Goal: Use online tool/utility: Utilize a website feature to perform a specific function

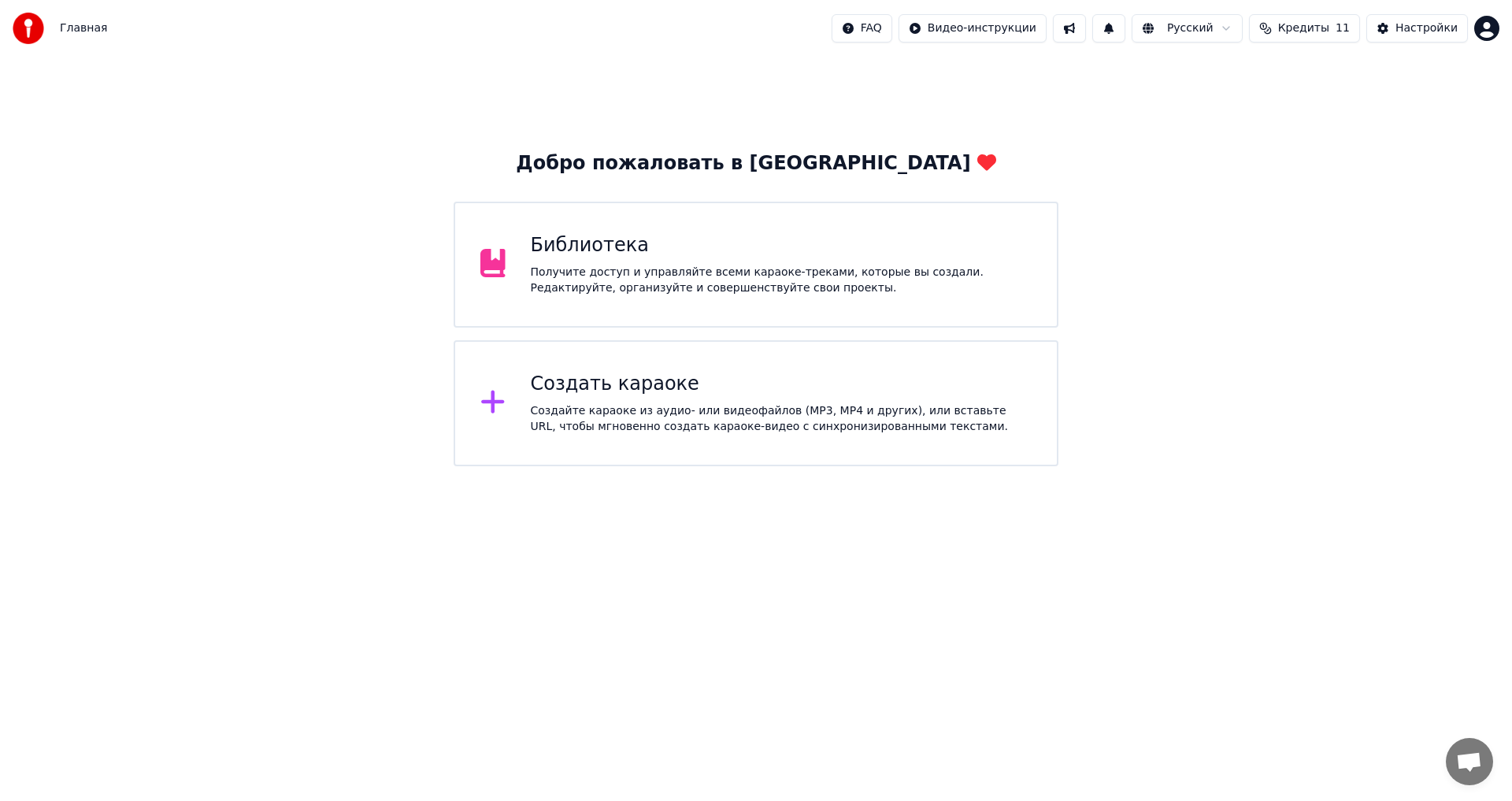
click at [621, 384] on div "Создать караоке" at bounding box center [781, 385] width 502 height 26
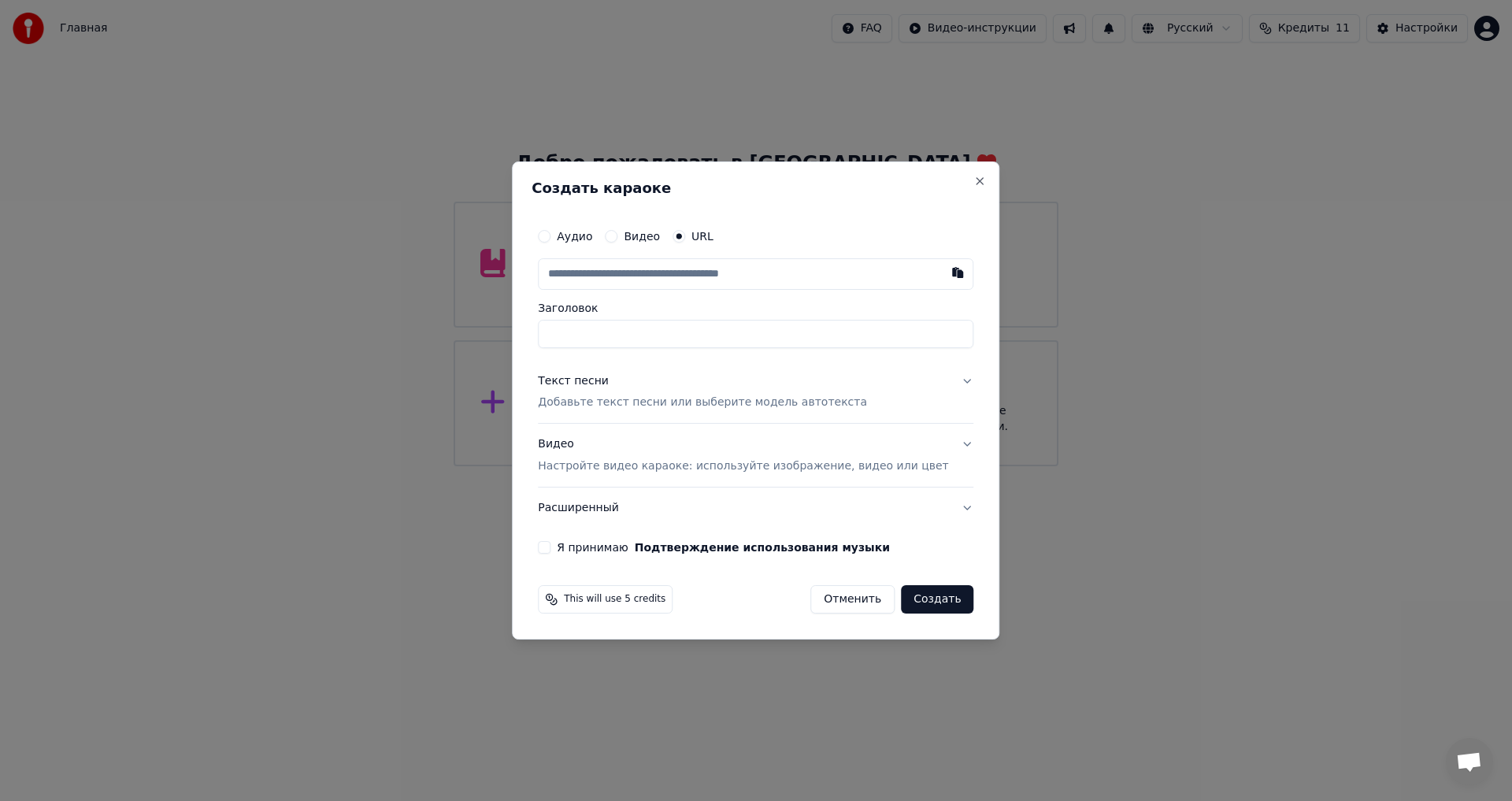
click at [592, 234] on label "Аудио" at bounding box center [575, 237] width 36 height 11
click at [551, 234] on button "Аудио" at bounding box center [545, 237] width 13 height 13
click at [603, 271] on div "Выбрать файл" at bounding box center [593, 274] width 109 height 28
type input "**********"
click at [661, 398] on p "Добавьте текст песни или выберите модель автотекста" at bounding box center [703, 402] width 329 height 16
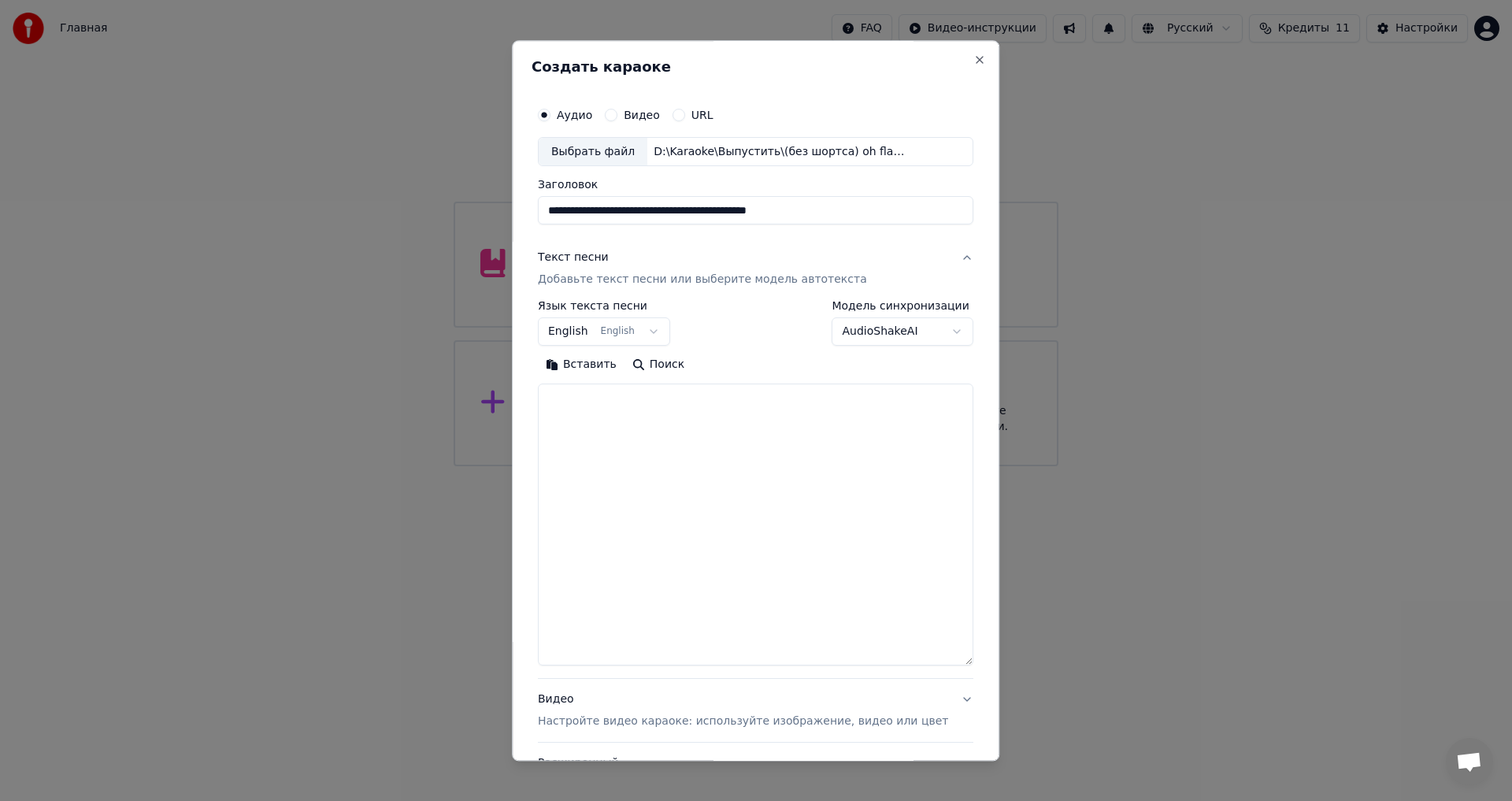
drag, startPoint x: 946, startPoint y: 480, endPoint x: 917, endPoint y: 628, distance: 150.8
click at [962, 689] on div "**********" at bounding box center [756, 400] width 488 height 721
click at [652, 458] on textarea at bounding box center [756, 538] width 436 height 307
paste textarea "**********"
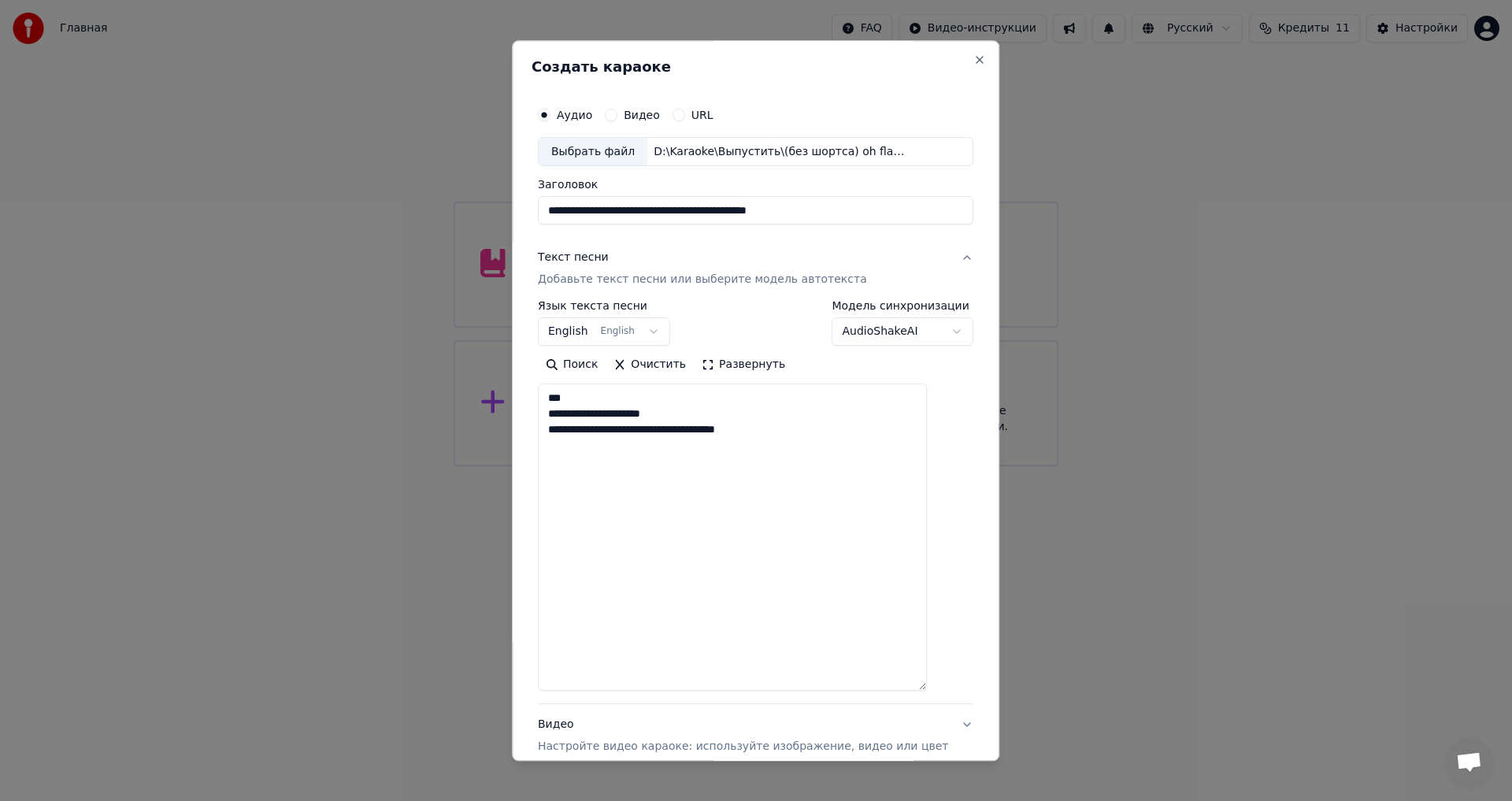
paste textarea "**********"
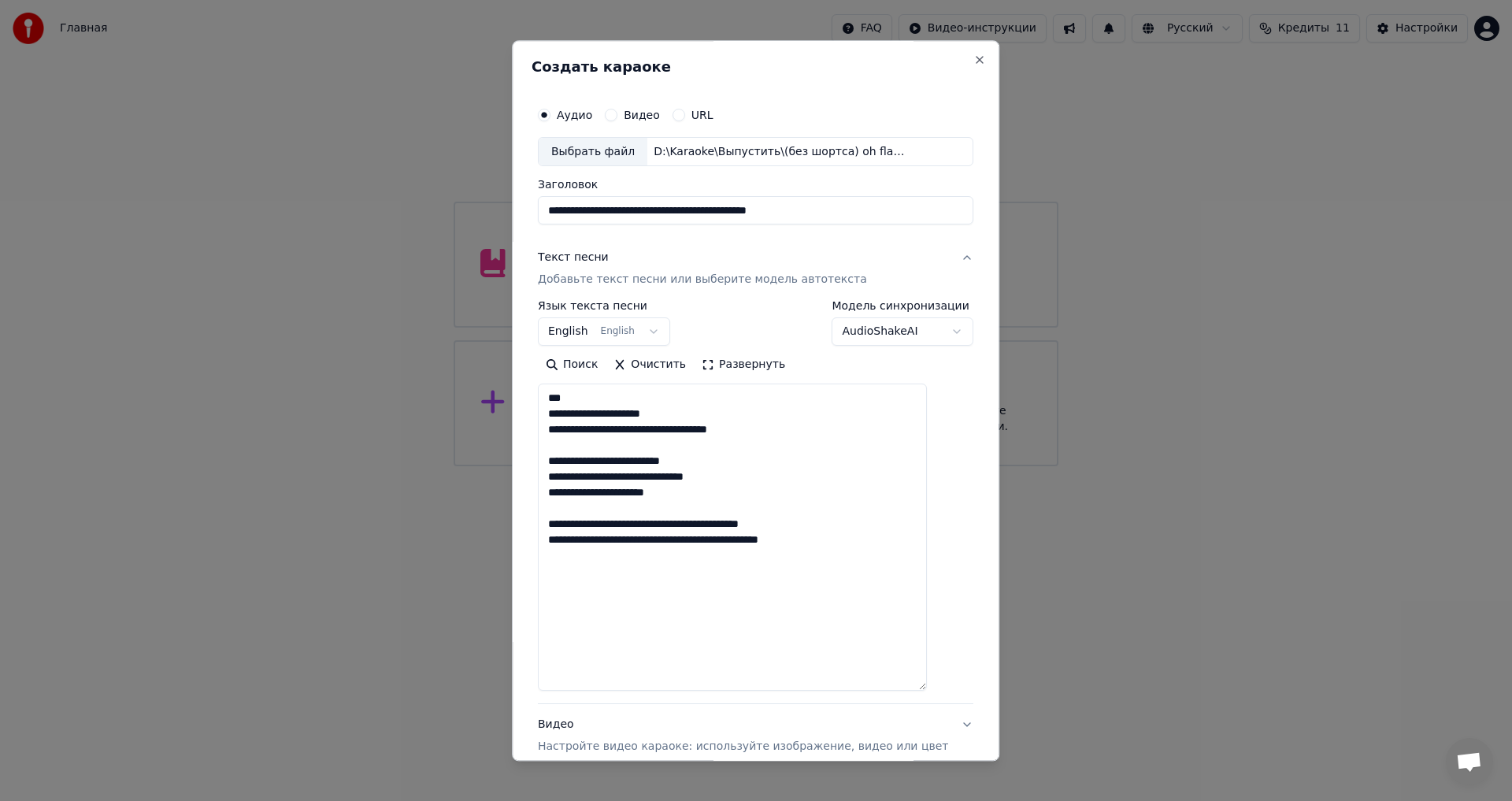
paste textarea "**********"
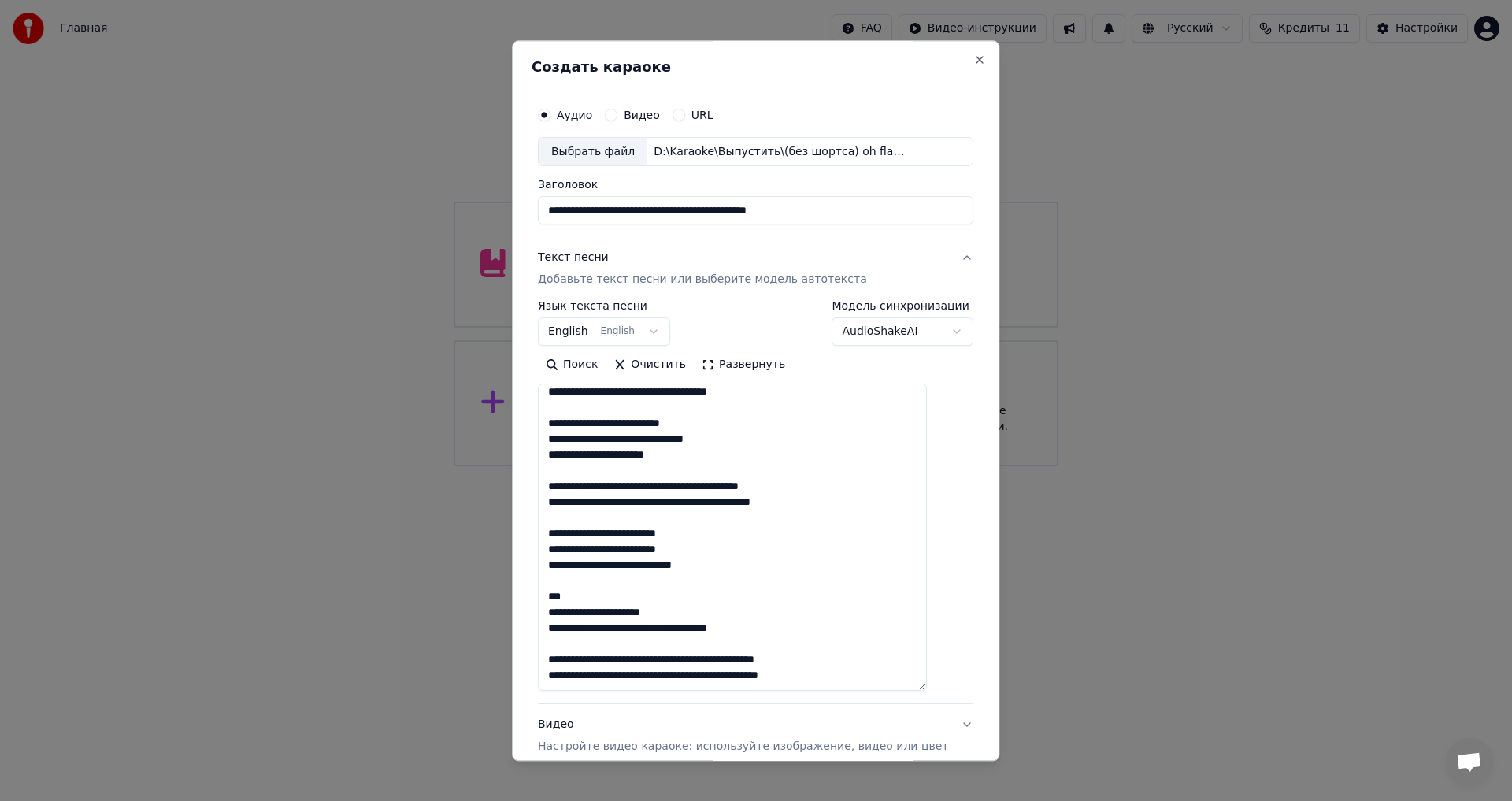
scroll to position [62, 0]
paste textarea "**********"
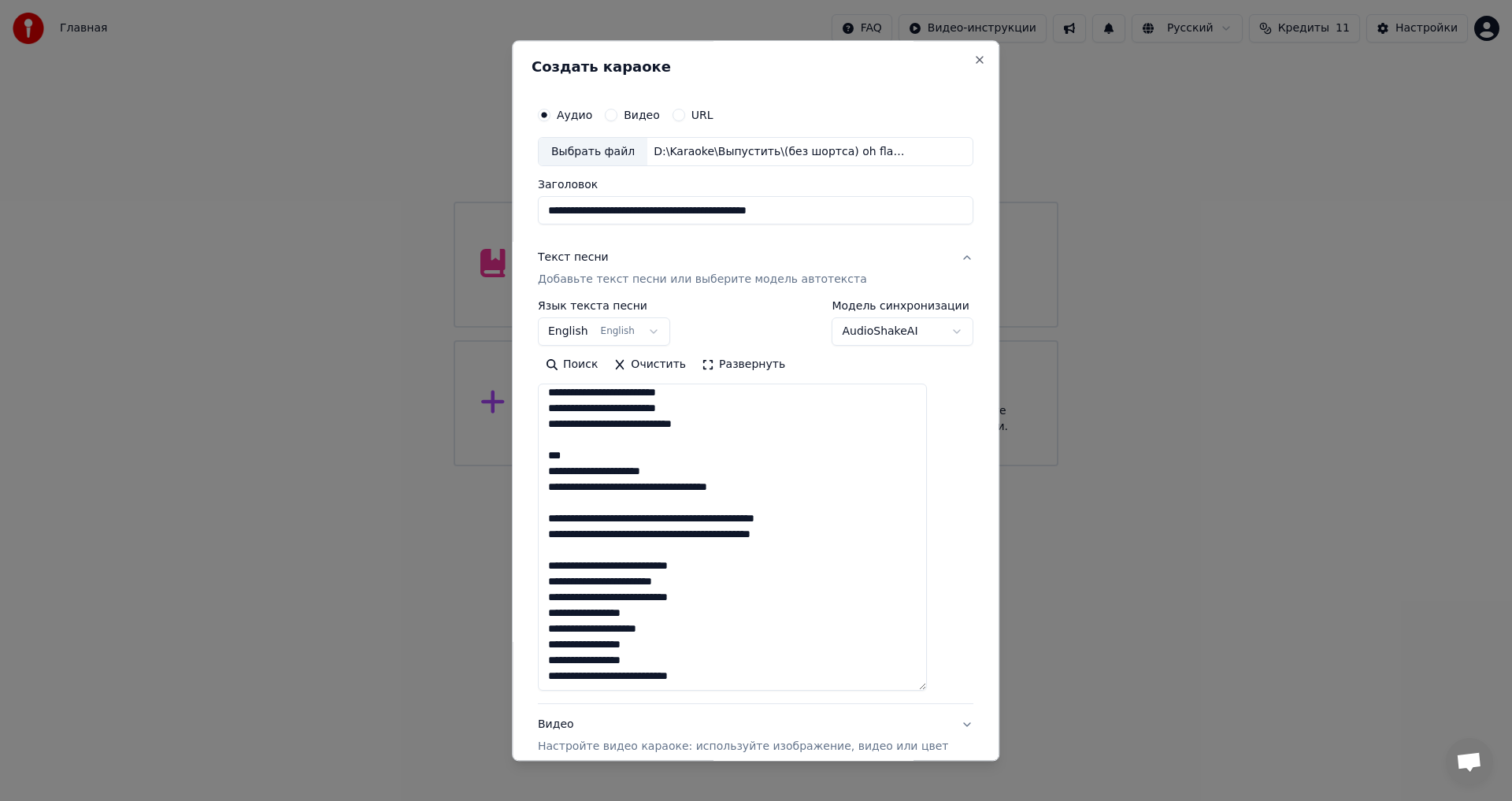
scroll to position [180, 0]
type textarea "**********"
click at [605, 158] on div "Выбрать файл" at bounding box center [593, 152] width 109 height 28
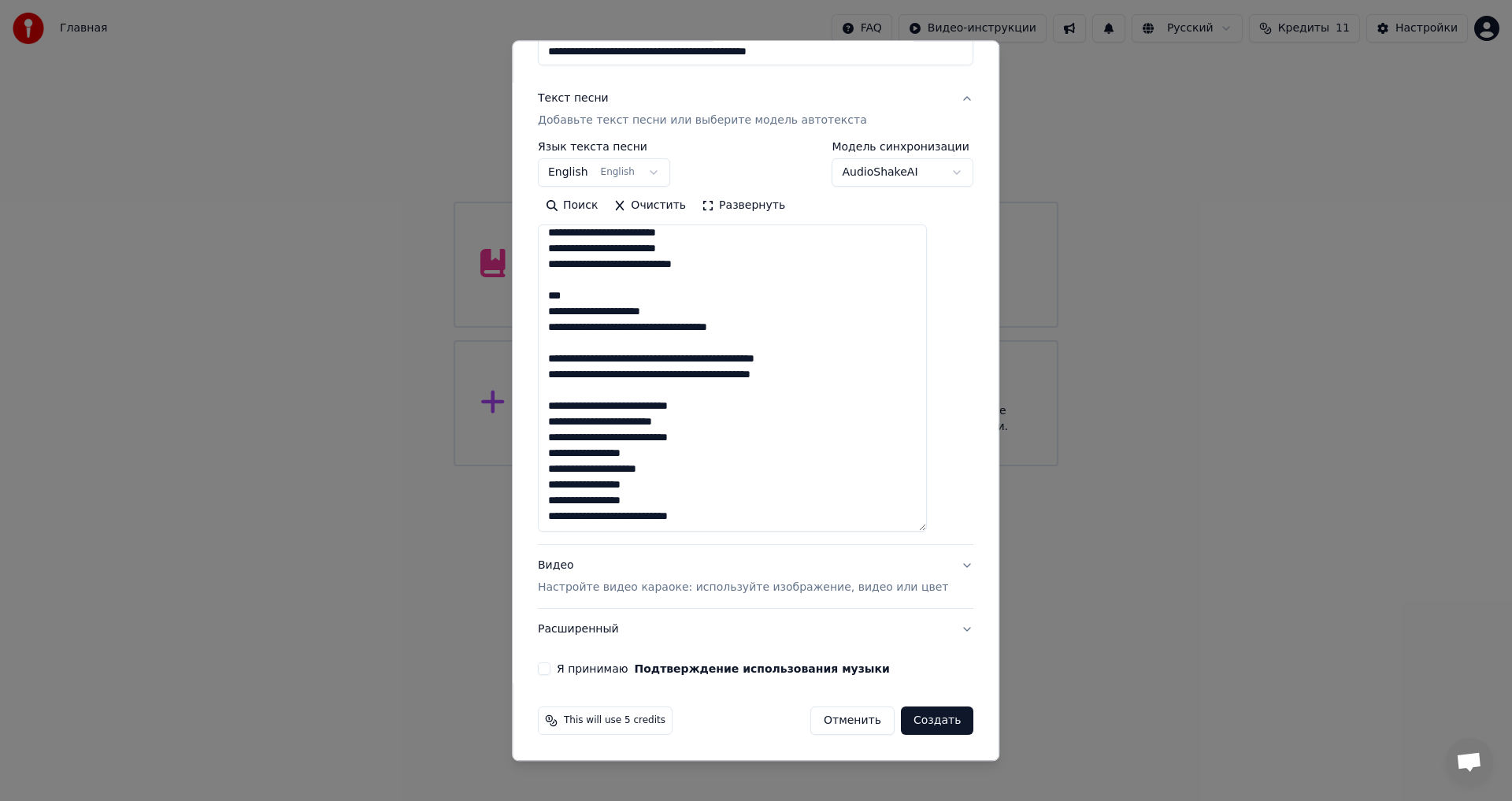
click at [614, 592] on p "Настройте видео караоке: используйте изображение, видео или цвет" at bounding box center [743, 587] width 410 height 16
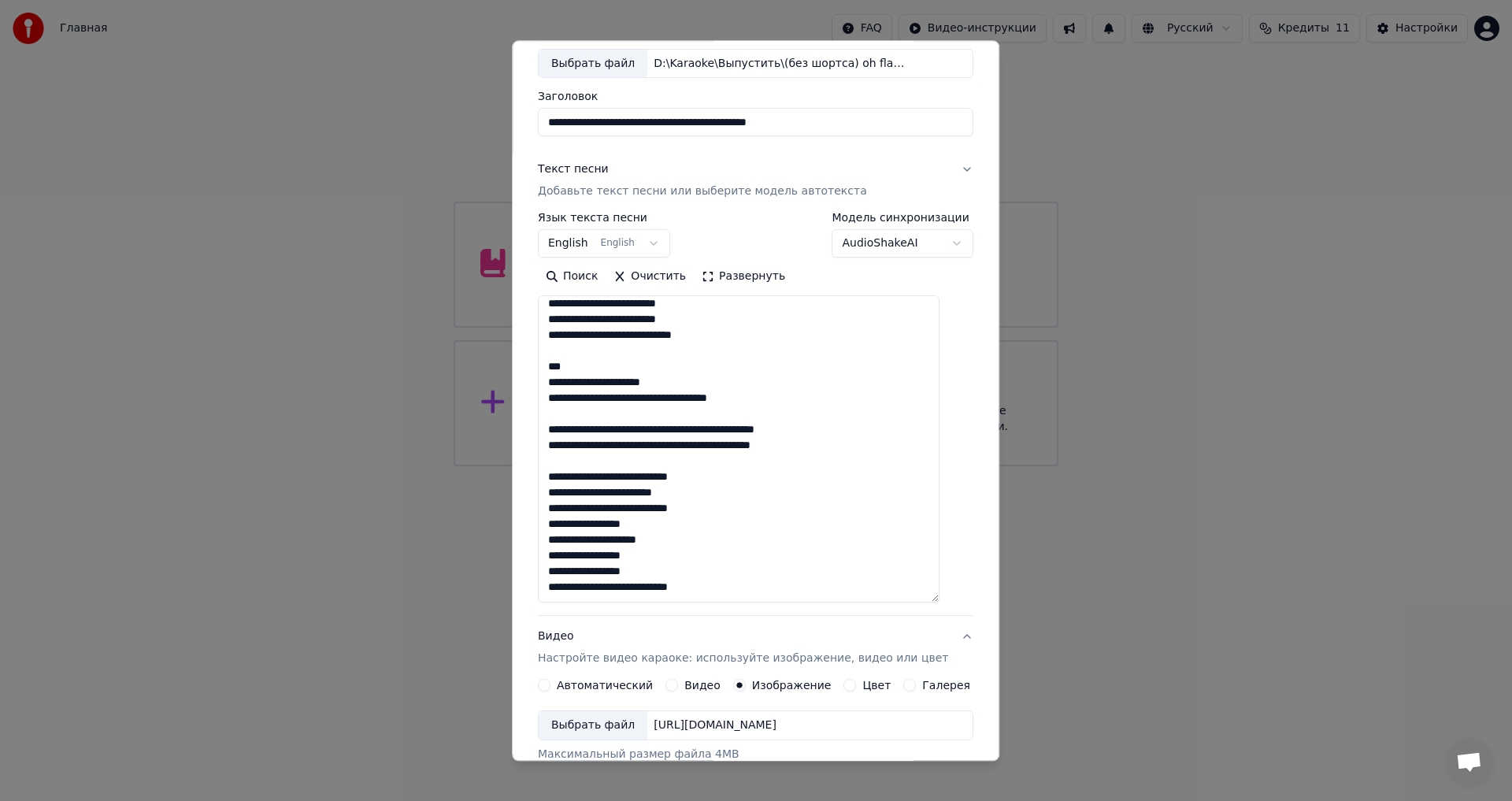
scroll to position [67, 0]
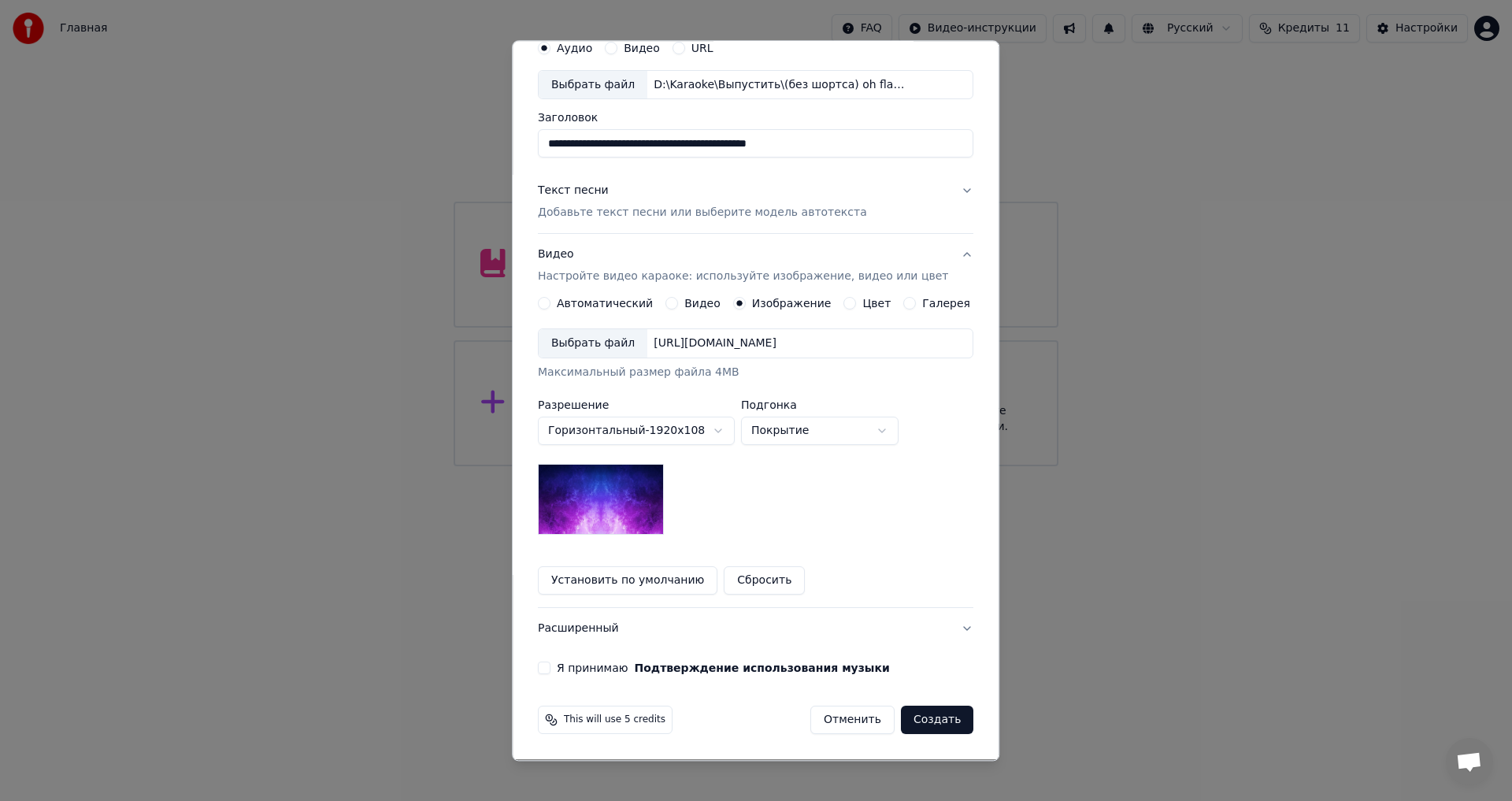
click at [601, 332] on div "Выбрать файл" at bounding box center [593, 343] width 109 height 28
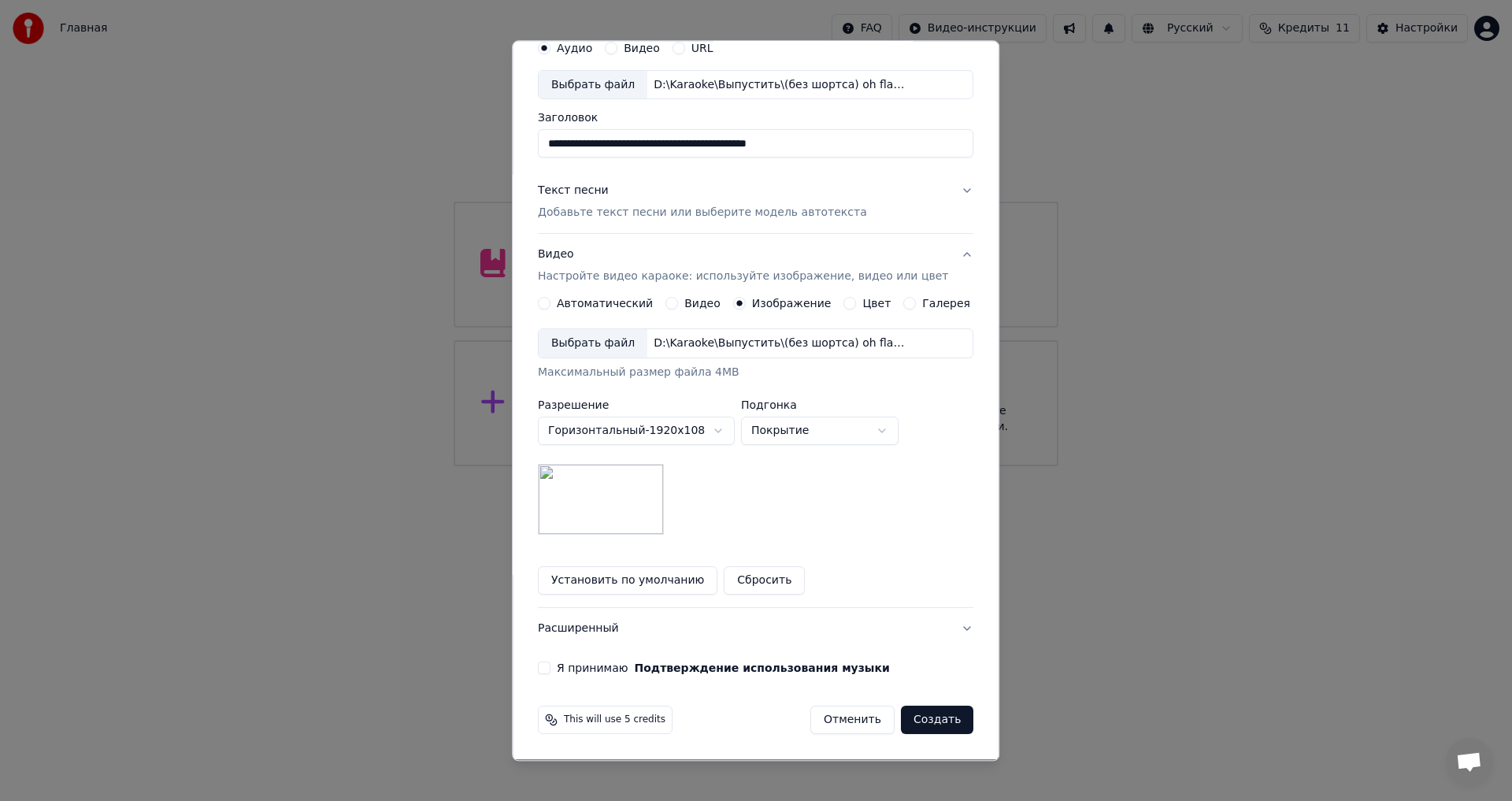
click at [595, 671] on label "Я принимаю Подтверждение использования музыки" at bounding box center [724, 669] width 333 height 11
click at [551, 671] on button "Я принимаю Подтверждение использования музыки" at bounding box center [545, 669] width 13 height 13
click at [602, 636] on button "Расширенный" at bounding box center [756, 629] width 436 height 41
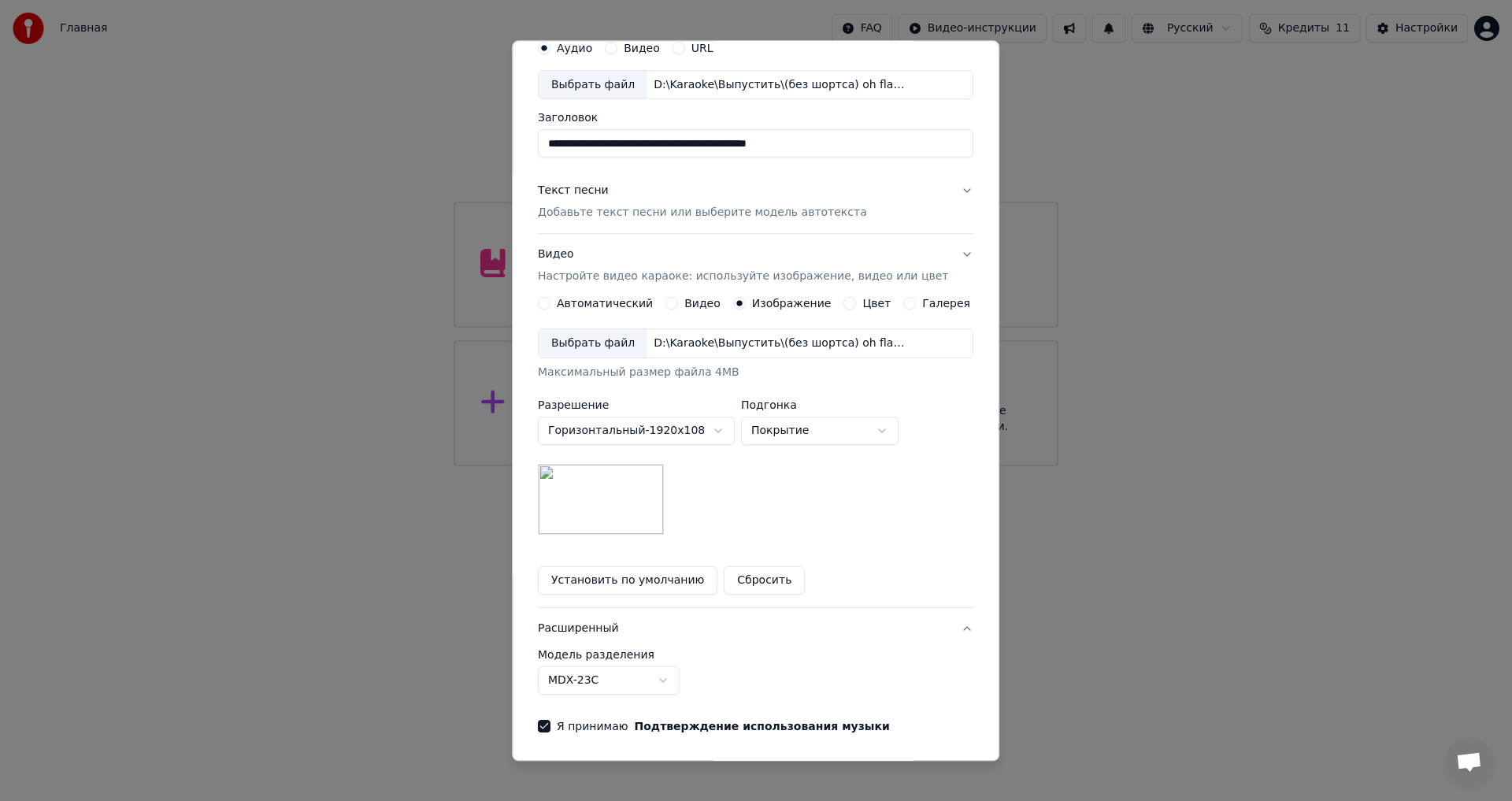
scroll to position [0, 0]
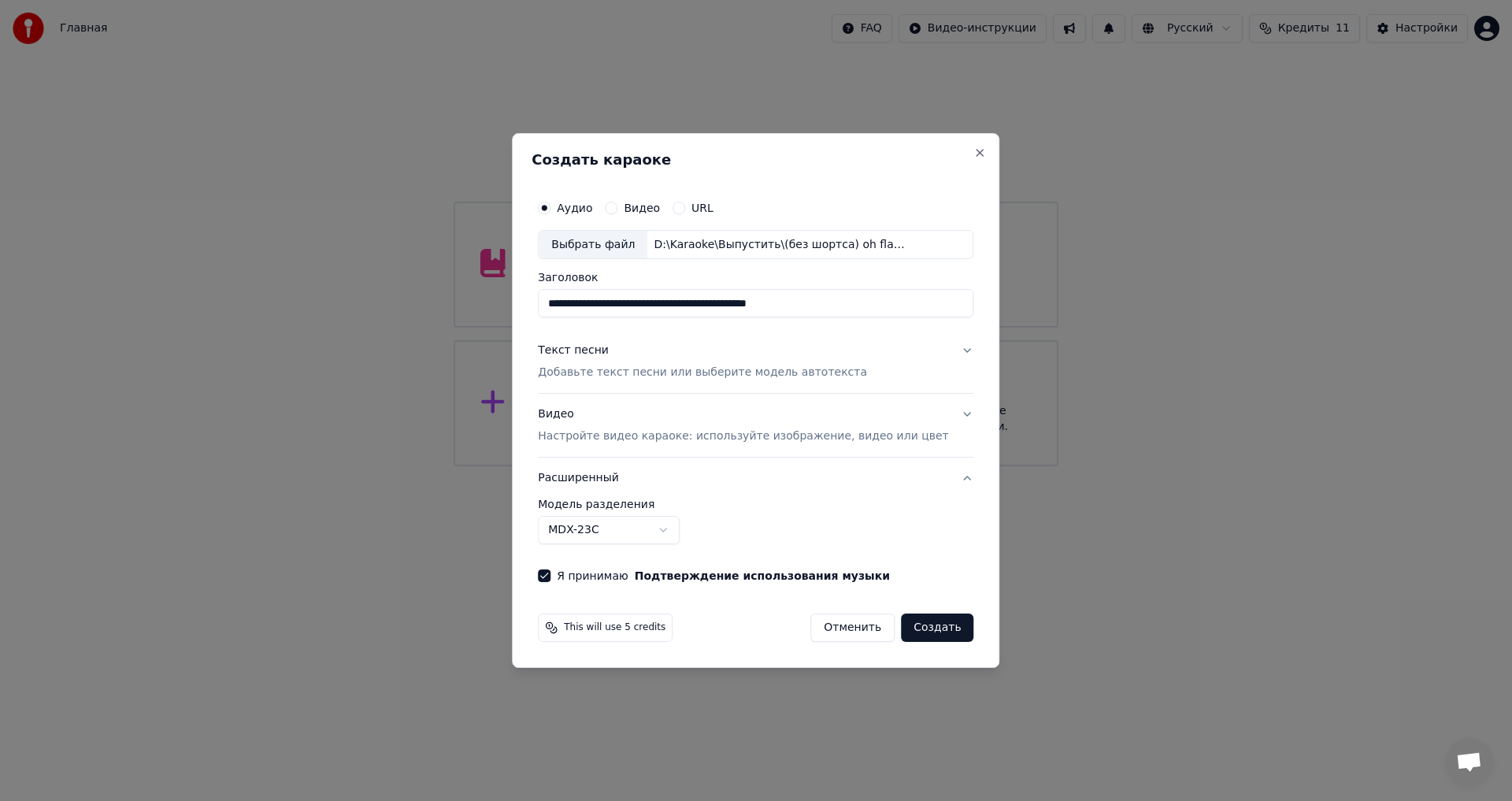
click at [653, 466] on body "**********" at bounding box center [756, 233] width 1512 height 466
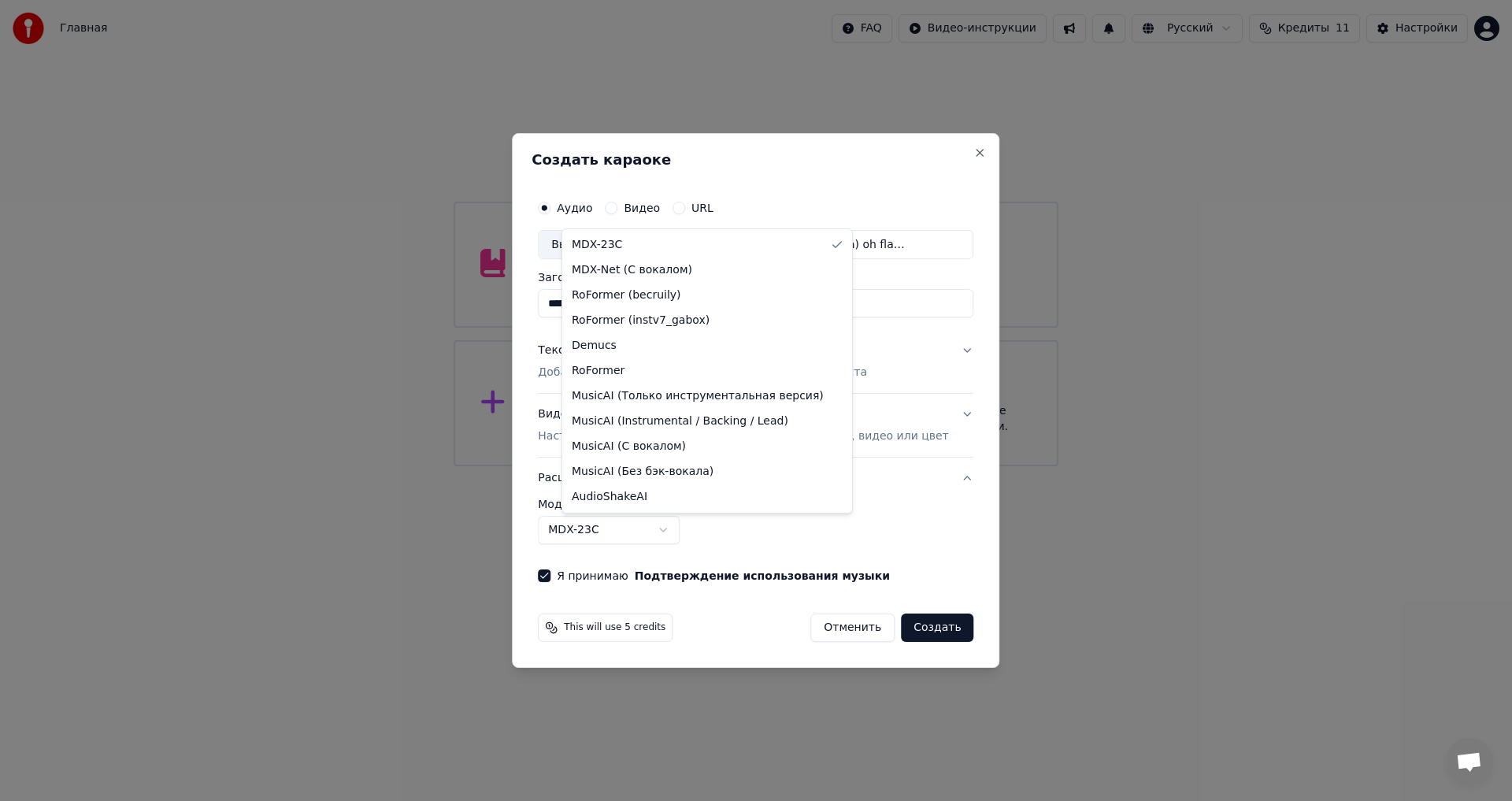
select select "**********"
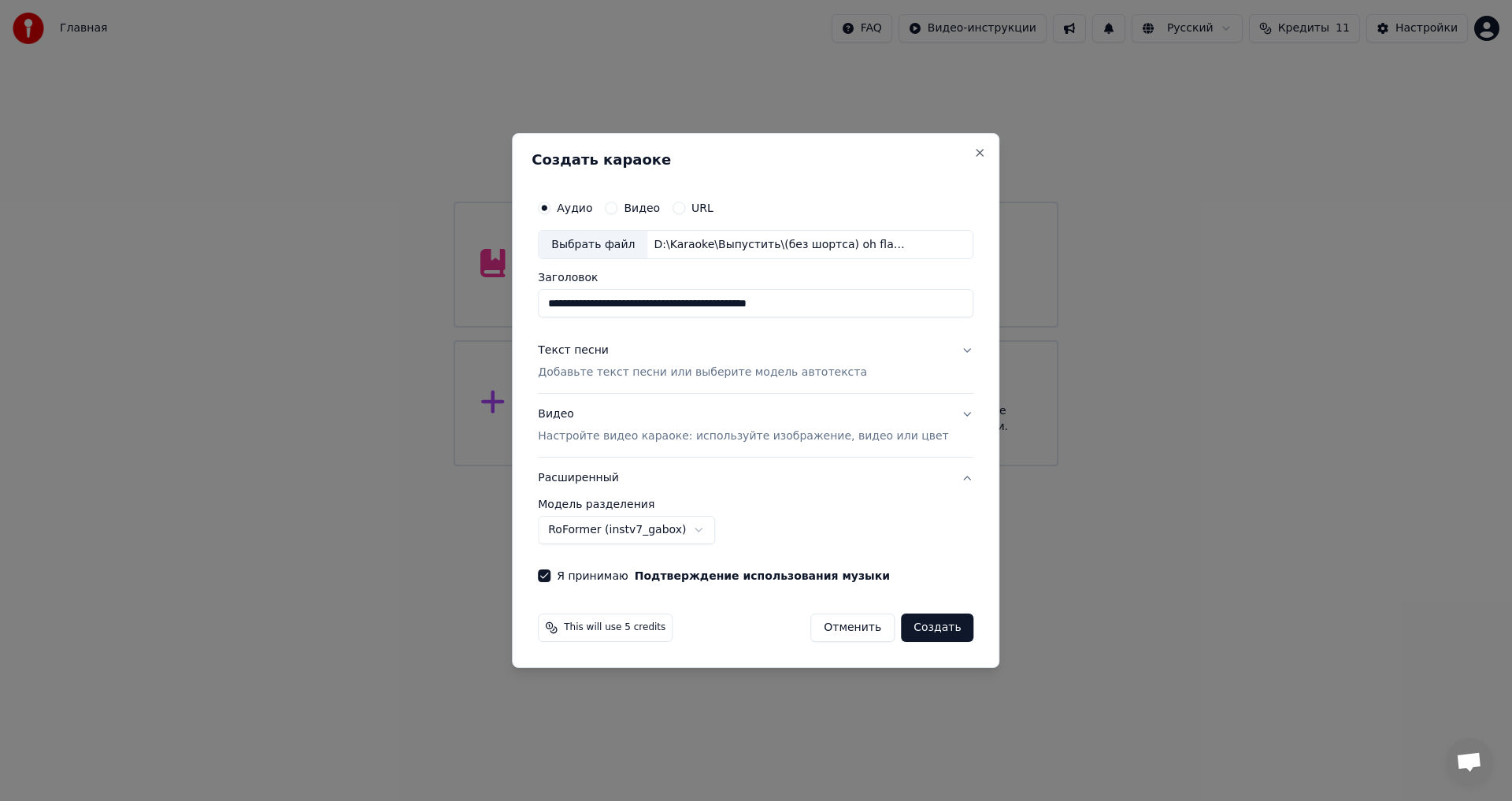
click at [917, 628] on button "Создать" at bounding box center [936, 627] width 72 height 28
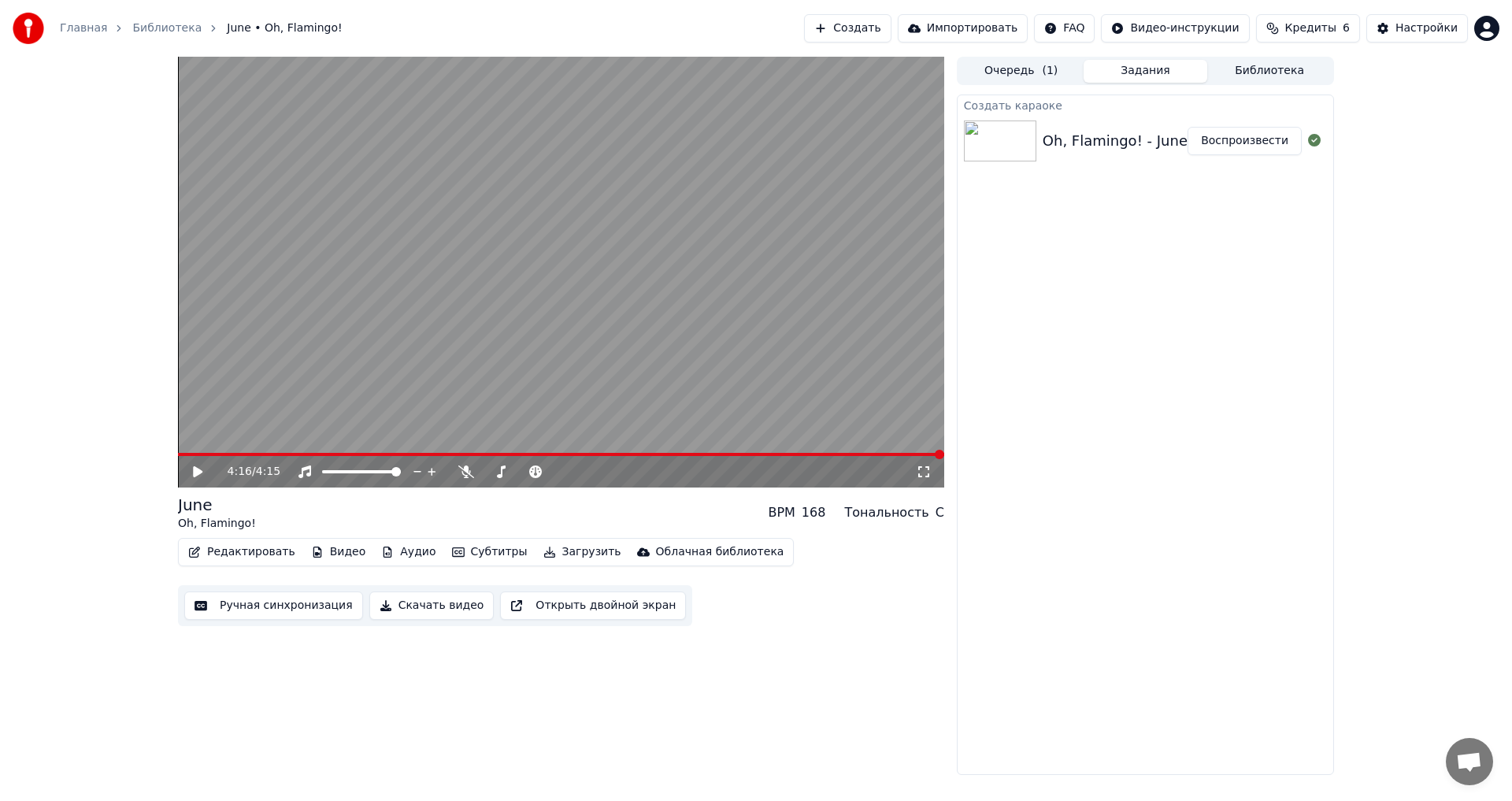
click at [185, 455] on span at bounding box center [561, 454] width 767 height 3
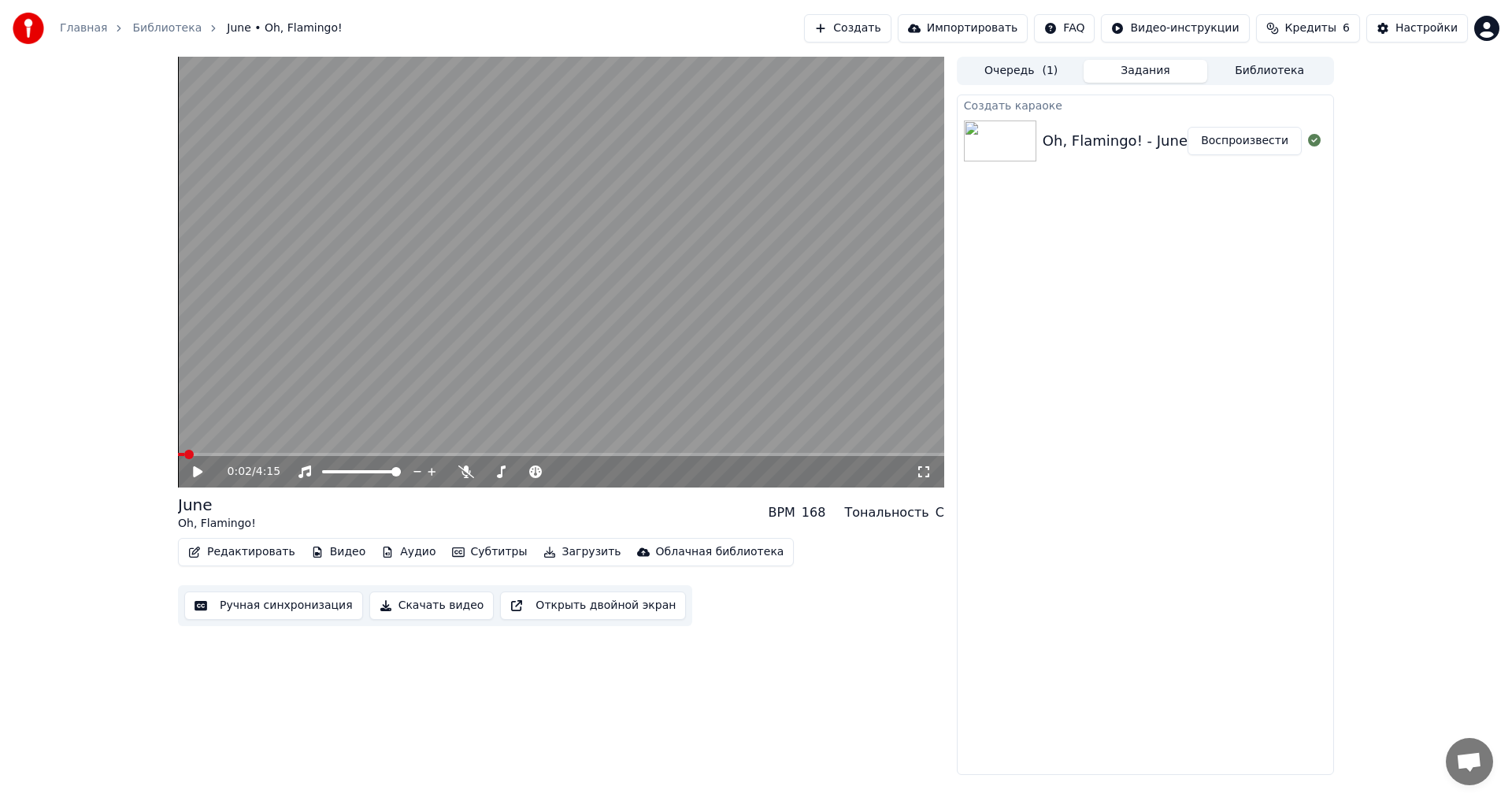
click at [203, 472] on icon at bounding box center [197, 471] width 9 height 11
click at [467, 473] on icon at bounding box center [466, 472] width 16 height 13
click at [428, 453] on span at bounding box center [561, 454] width 767 height 3
click at [445, 454] on span at bounding box center [561, 454] width 767 height 3
click at [464, 452] on video at bounding box center [561, 272] width 767 height 431
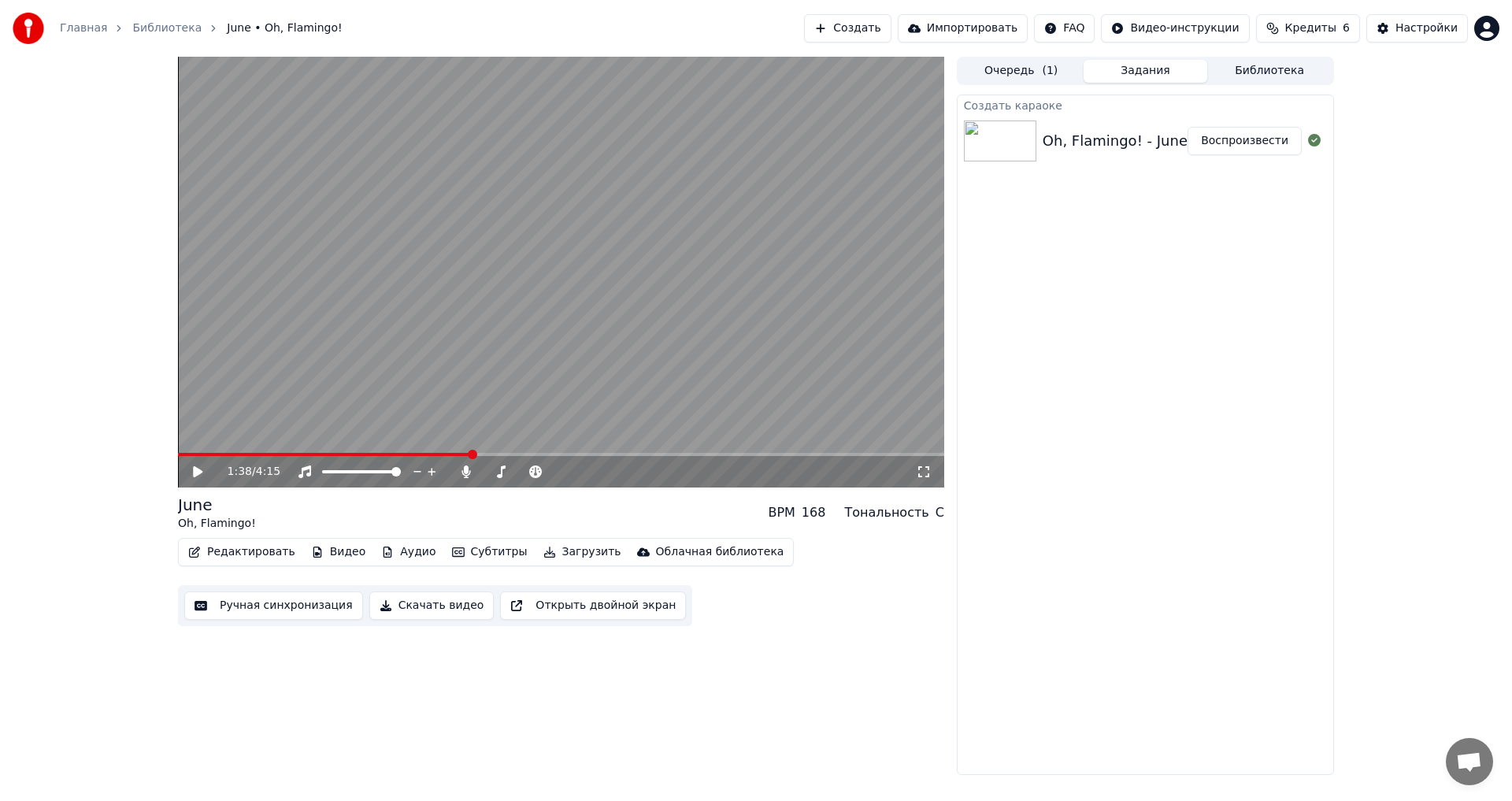
click at [471, 454] on span at bounding box center [561, 454] width 767 height 3
click at [500, 454] on span at bounding box center [561, 454] width 767 height 3
click at [498, 424] on video at bounding box center [561, 272] width 767 height 431
click at [743, 452] on video at bounding box center [561, 272] width 767 height 431
click at [744, 454] on span at bounding box center [561, 454] width 767 height 3
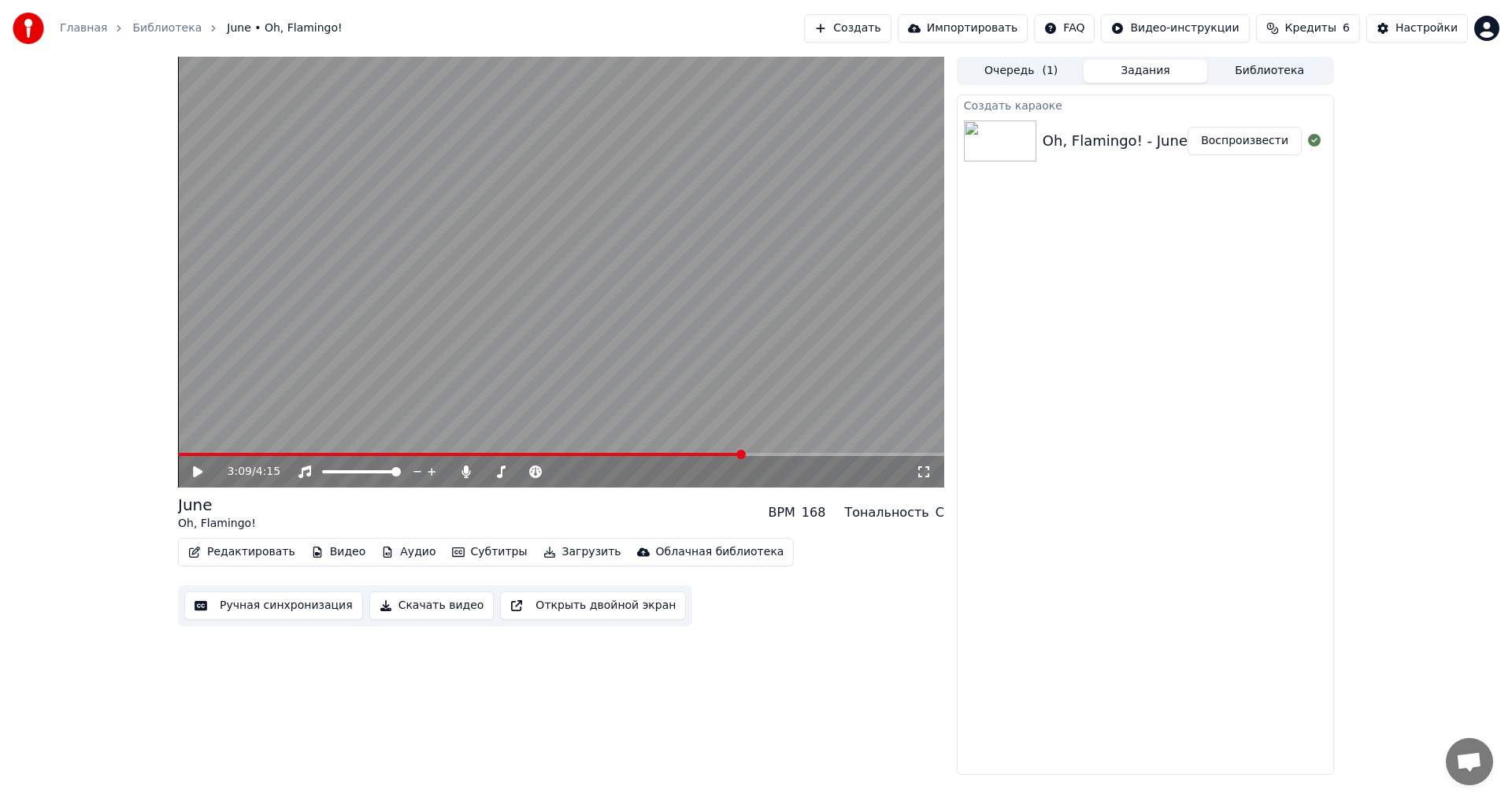
click at [767, 420] on video at bounding box center [561, 272] width 767 height 431
click at [767, 455] on span at bounding box center [561, 454] width 767 height 3
click at [788, 455] on span at bounding box center [561, 454] width 767 height 3
click at [715, 413] on video at bounding box center [561, 272] width 767 height 431
click at [463, 472] on icon at bounding box center [466, 472] width 16 height 13
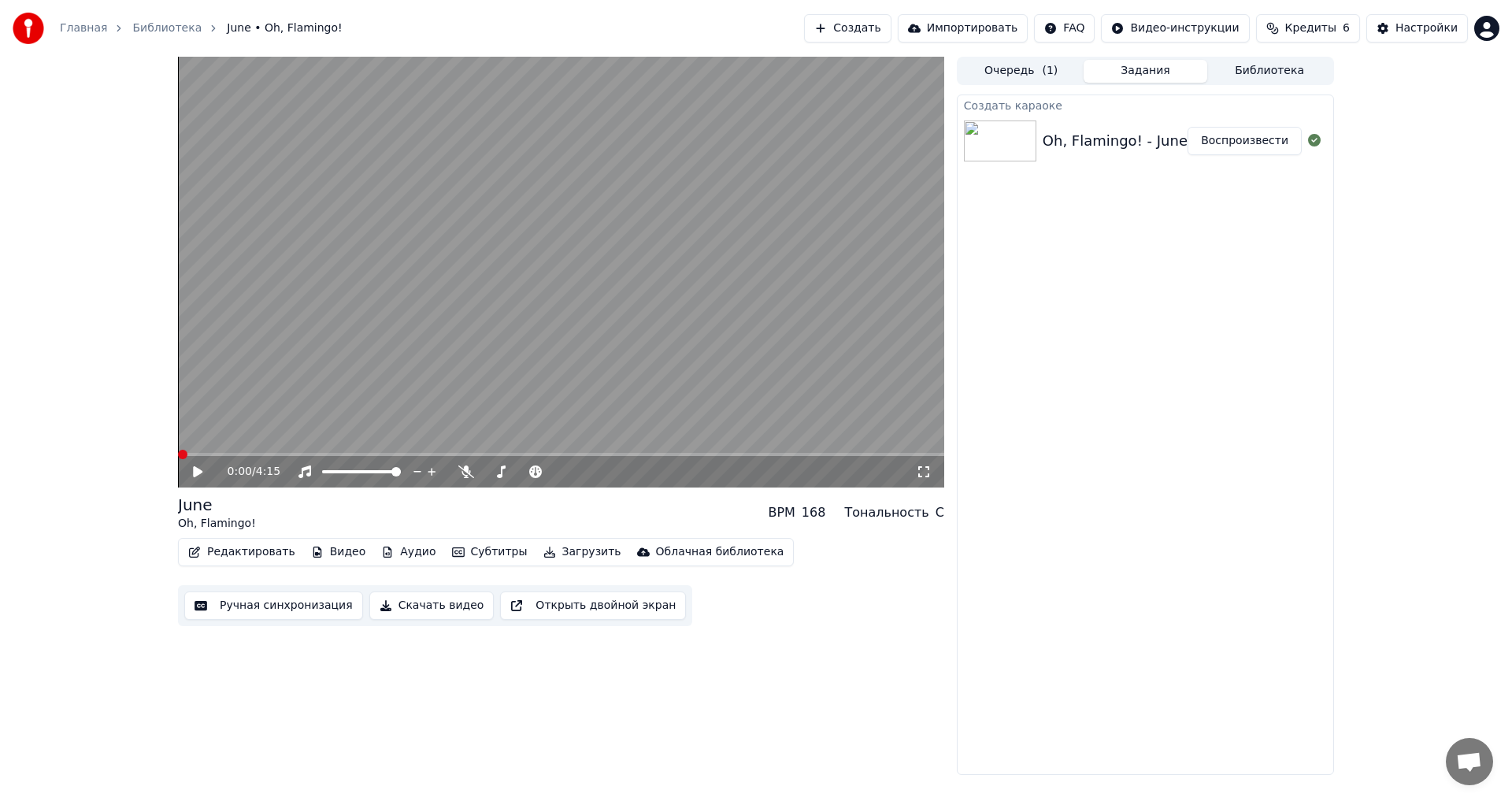
click at [178, 456] on span at bounding box center [178, 454] width 0 height 3
click at [540, 552] on button "Загрузить" at bounding box center [582, 552] width 90 height 22
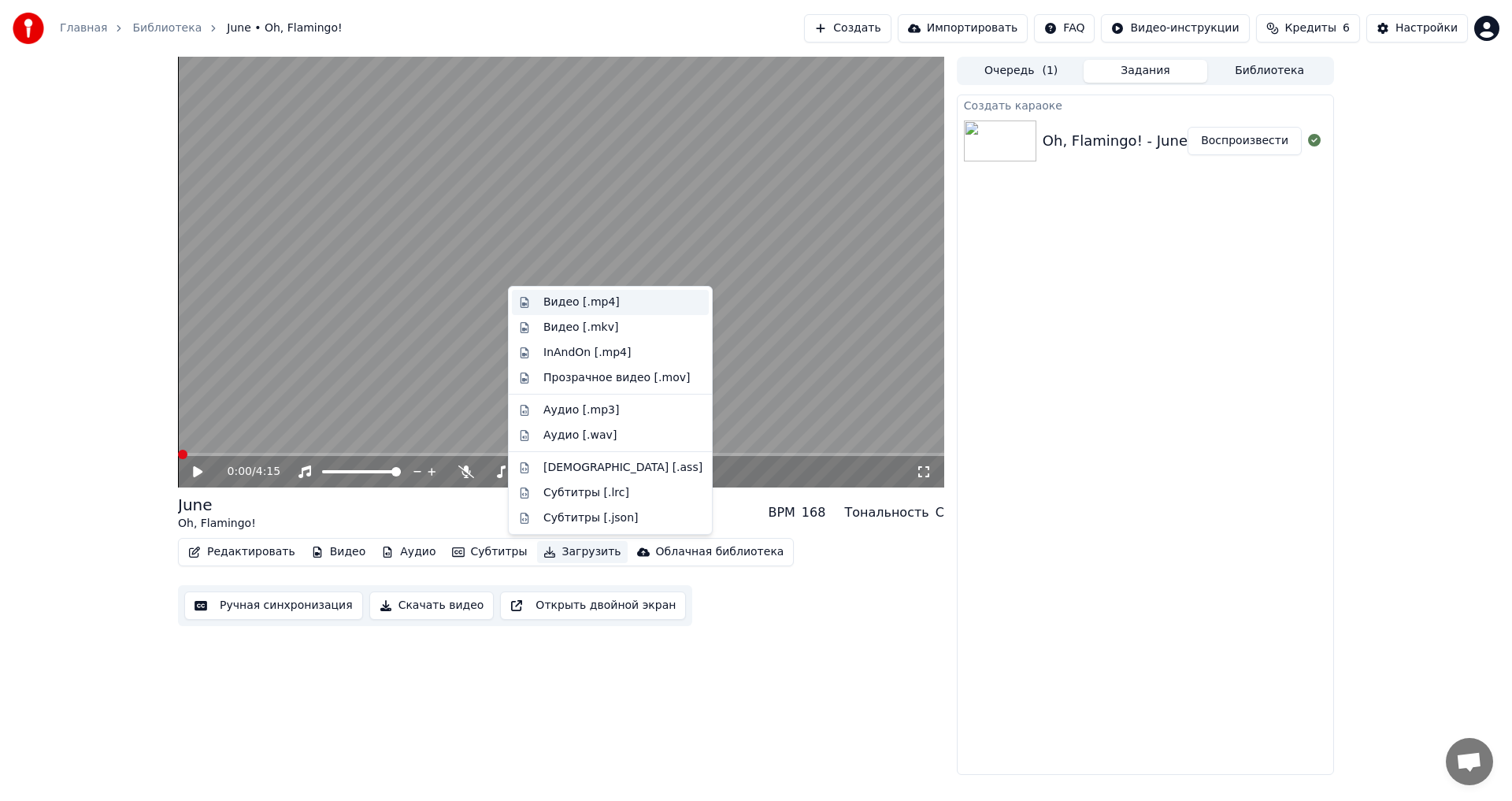
click at [585, 306] on div "Видео [.mp4]" at bounding box center [582, 301] width 77 height 16
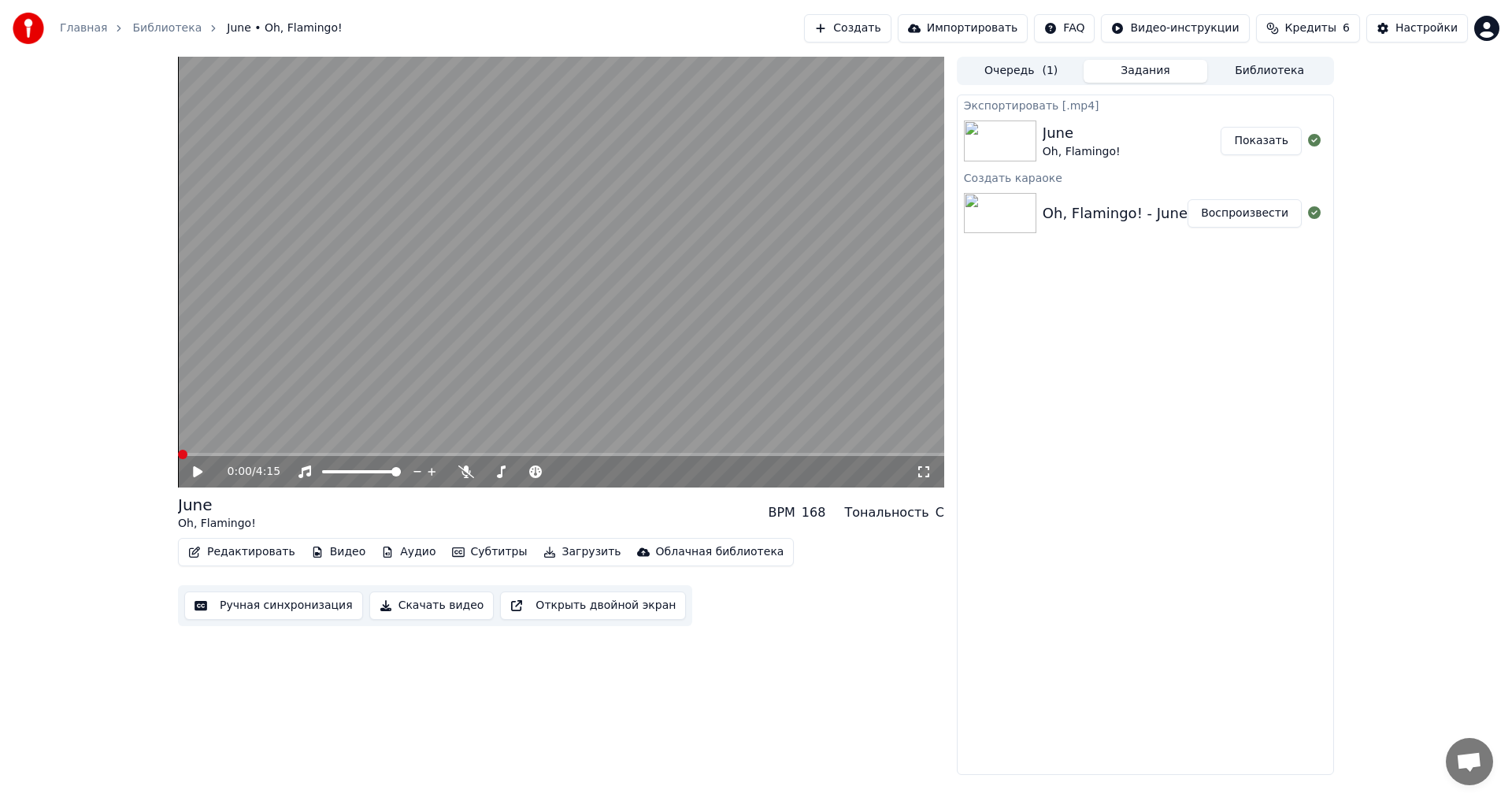
click at [1262, 136] on button "Показать" at bounding box center [1261, 141] width 81 height 28
